Goal: Check status: Check status

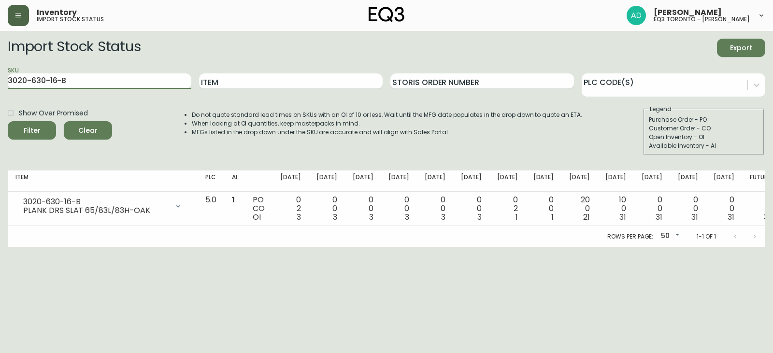
click at [14, 9] on button "button" at bounding box center [18, 15] width 21 height 21
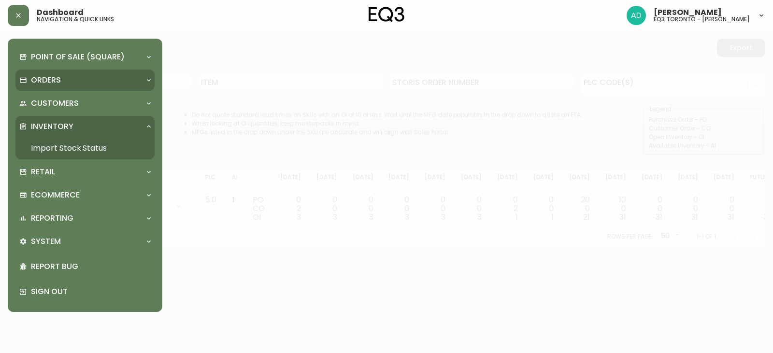
click at [120, 77] on div "Orders" at bounding box center [80, 80] width 122 height 11
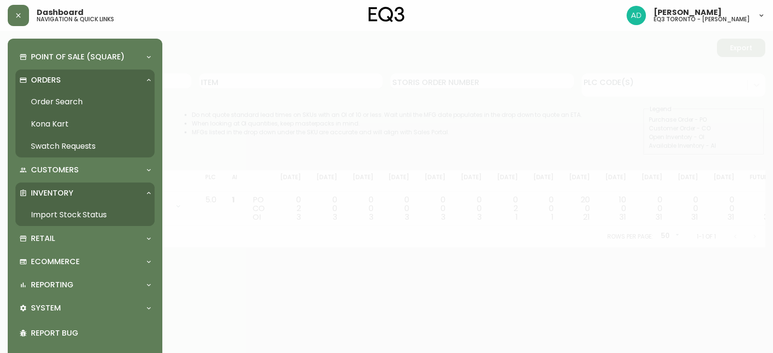
click at [66, 99] on link "Order Search" at bounding box center [84, 102] width 139 height 22
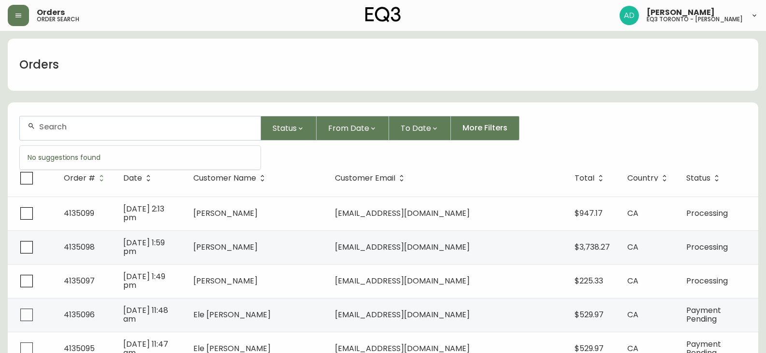
click at [92, 128] on input "text" at bounding box center [146, 126] width 214 height 9
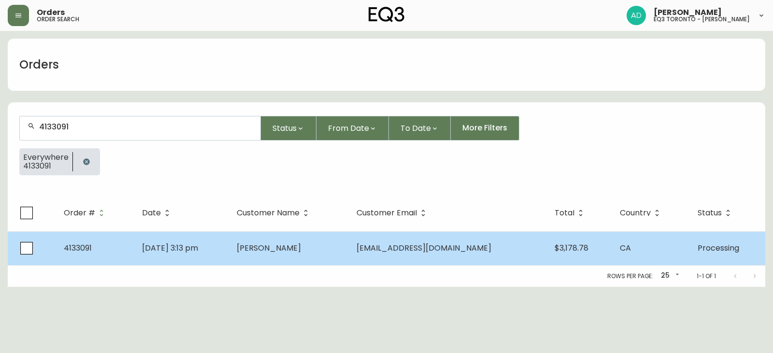
type input "4133091"
click at [178, 248] on span "May 19 2025, 3:13 pm" at bounding box center [170, 248] width 56 height 11
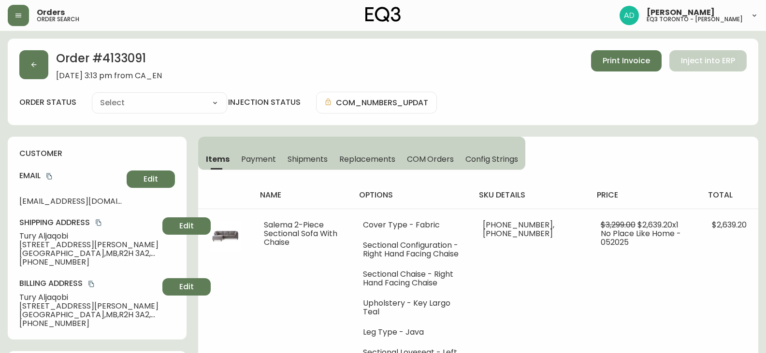
type input "Processing"
select select "PROCESSING"
click at [627, 65] on span "Print Invoice" at bounding box center [626, 61] width 47 height 11
click at [13, 8] on button "button" at bounding box center [18, 15] width 21 height 21
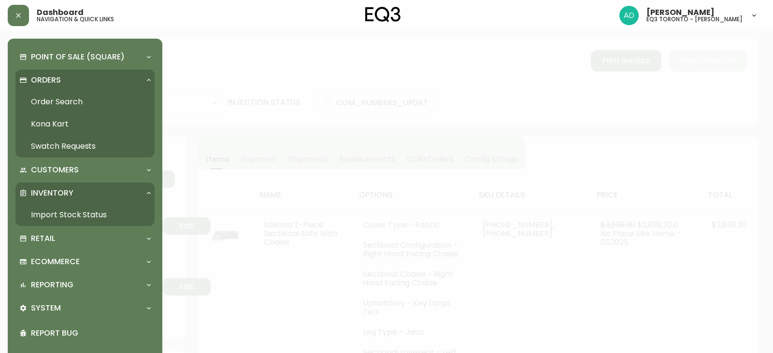
click at [88, 216] on link "Import Stock Status" at bounding box center [84, 215] width 139 height 22
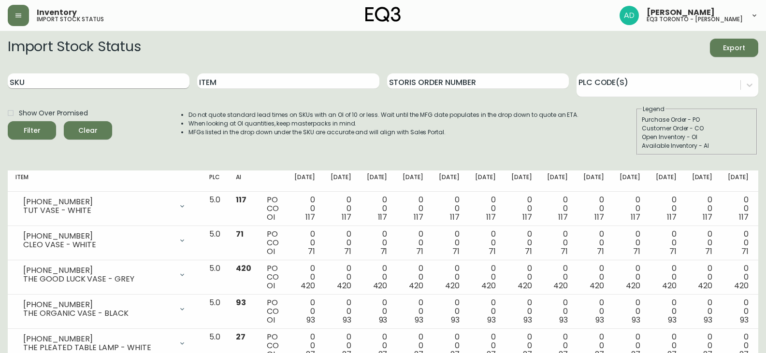
drag, startPoint x: 133, startPoint y: 72, endPoint x: 131, endPoint y: 78, distance: 6.6
click at [131, 76] on div "SKU" at bounding box center [99, 81] width 182 height 31
click at [131, 78] on input "SKU" at bounding box center [99, 80] width 182 height 15
paste input "3190-167-0"
type input "3190-167-0"
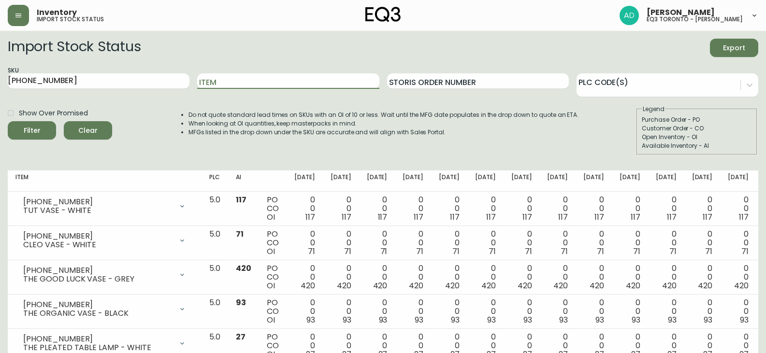
drag, startPoint x: 15, startPoint y: 130, endPoint x: 23, endPoint y: 130, distance: 7.7
click at [16, 130] on button "Filter" at bounding box center [32, 130] width 48 height 18
